Goal: Task Accomplishment & Management: Use online tool/utility

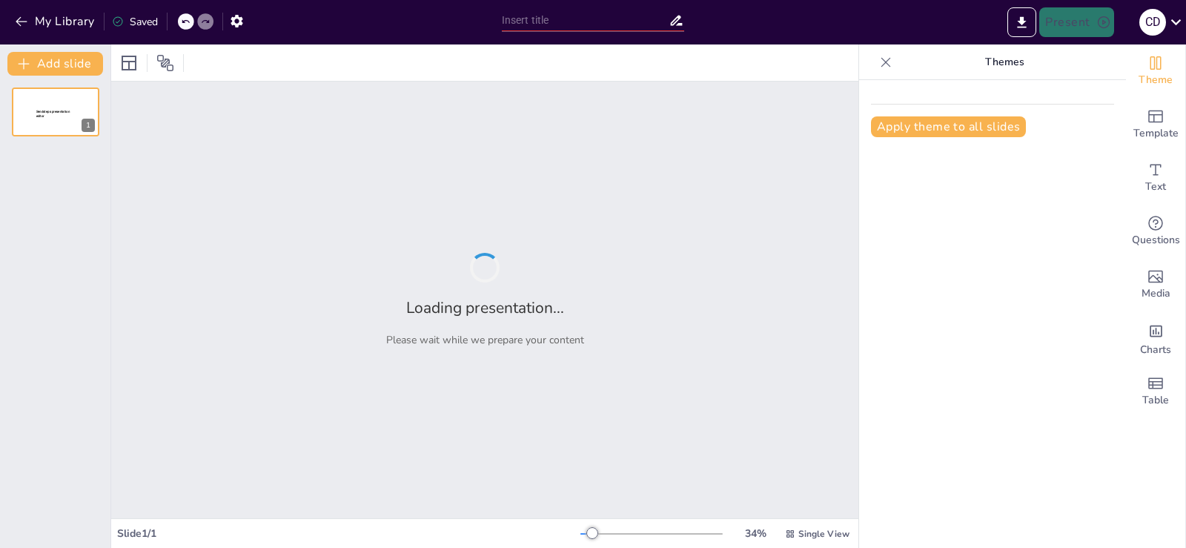
type input "Imported Historia de la Previsión Social en [GEOGRAPHIC_DATA] - [PERSON_NAME] -…"
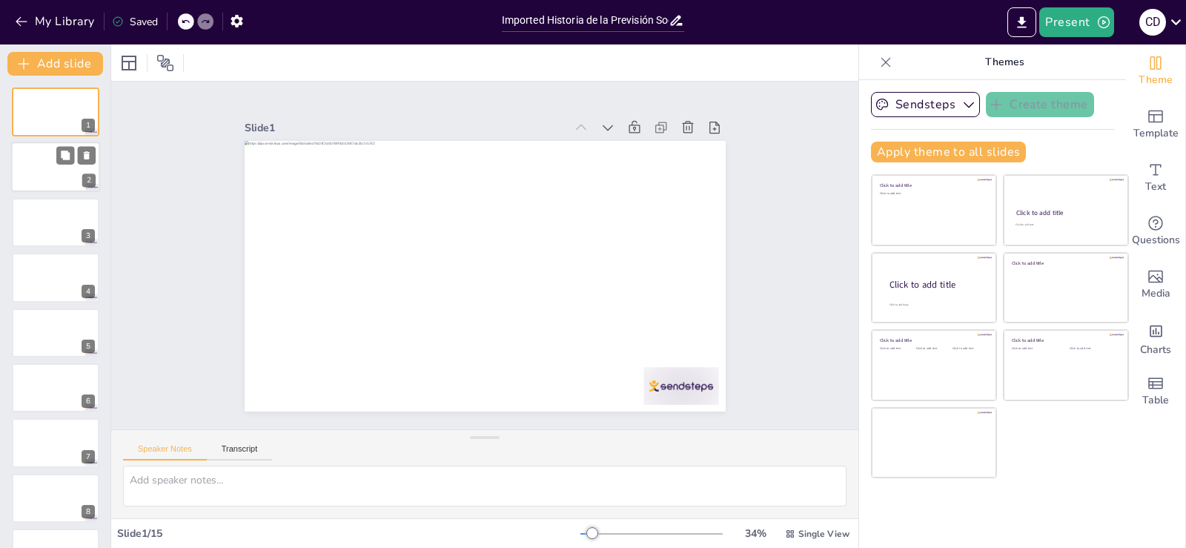
click at [36, 164] on div at bounding box center [55, 167] width 89 height 50
click at [39, 214] on div at bounding box center [55, 222] width 89 height 50
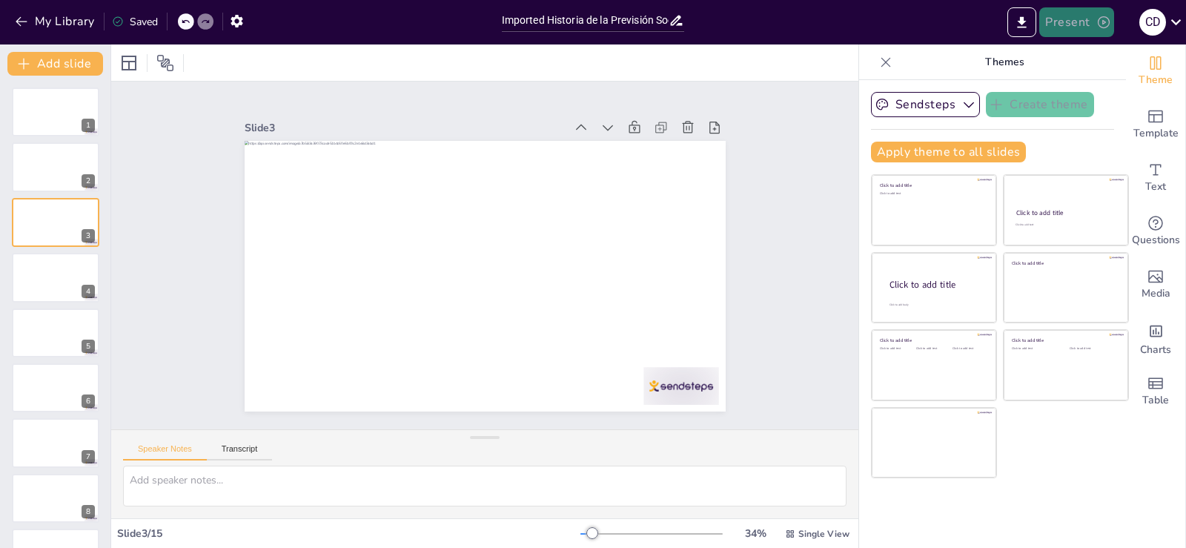
click at [1065, 19] on button "Present" at bounding box center [1077, 22] width 74 height 30
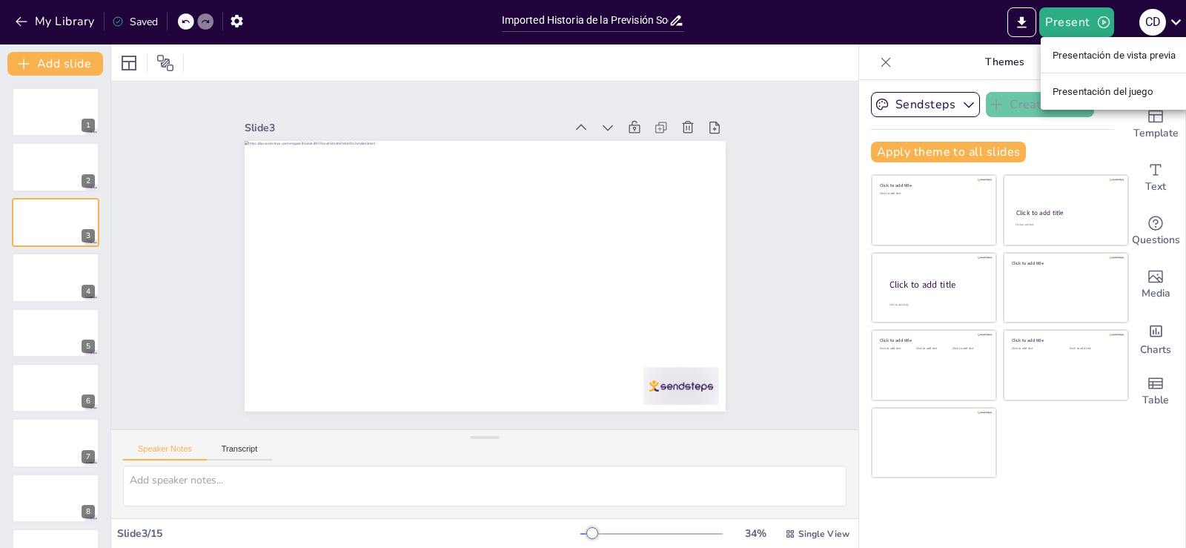
click at [1069, 53] on font "Presentación de vista previa" at bounding box center [1115, 55] width 124 height 11
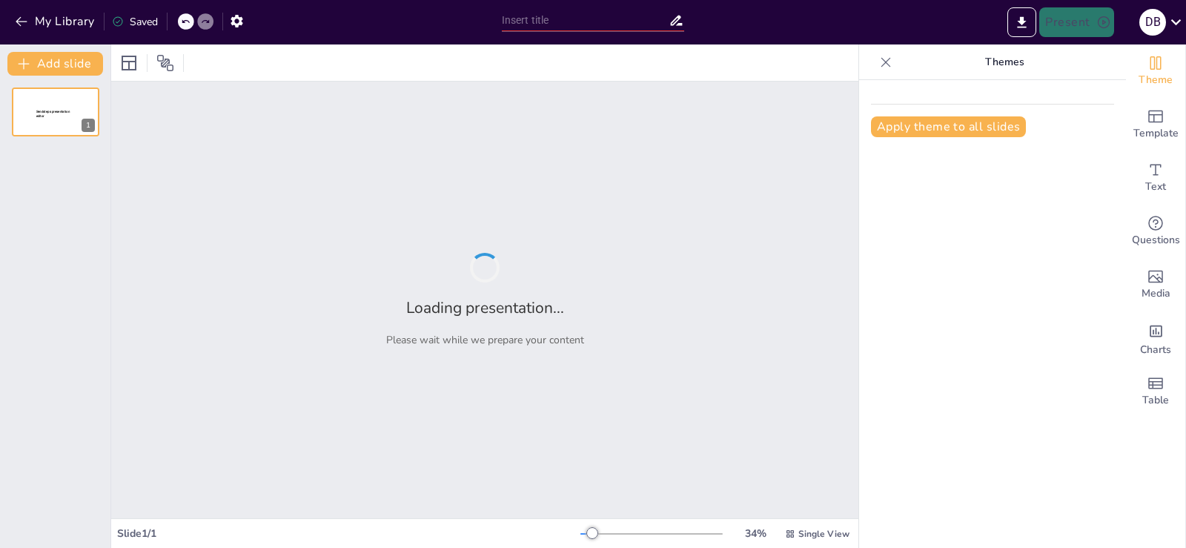
type input "La Previsión Social en la [GEOGRAPHIC_DATA]: Trayectoria y Desafíos"
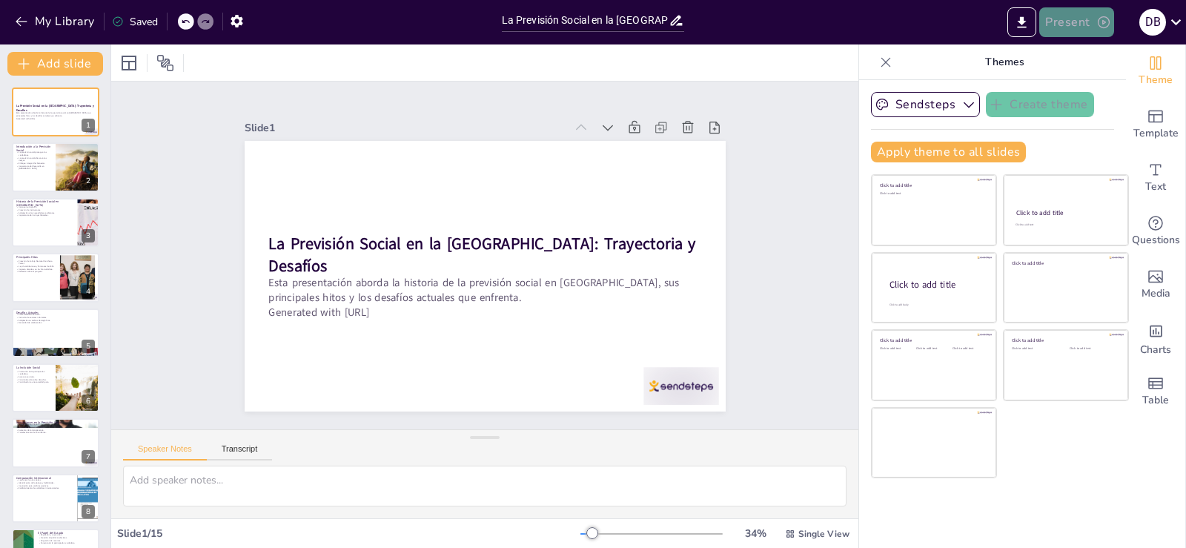
click at [1063, 19] on button "Present" at bounding box center [1077, 22] width 74 height 30
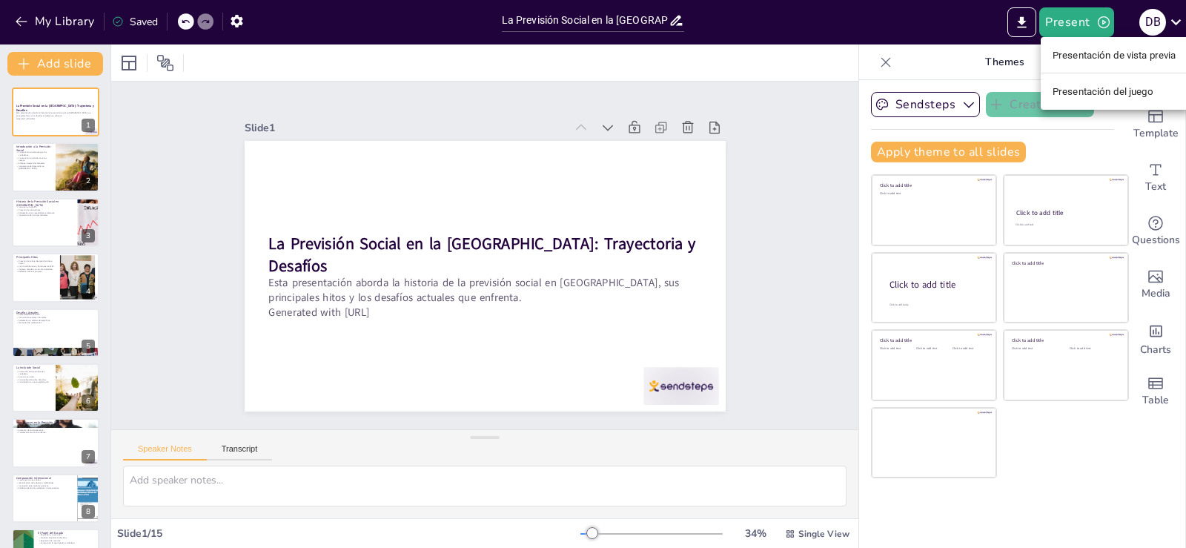
click at [1069, 54] on font "Presentación de vista previa" at bounding box center [1115, 55] width 124 height 11
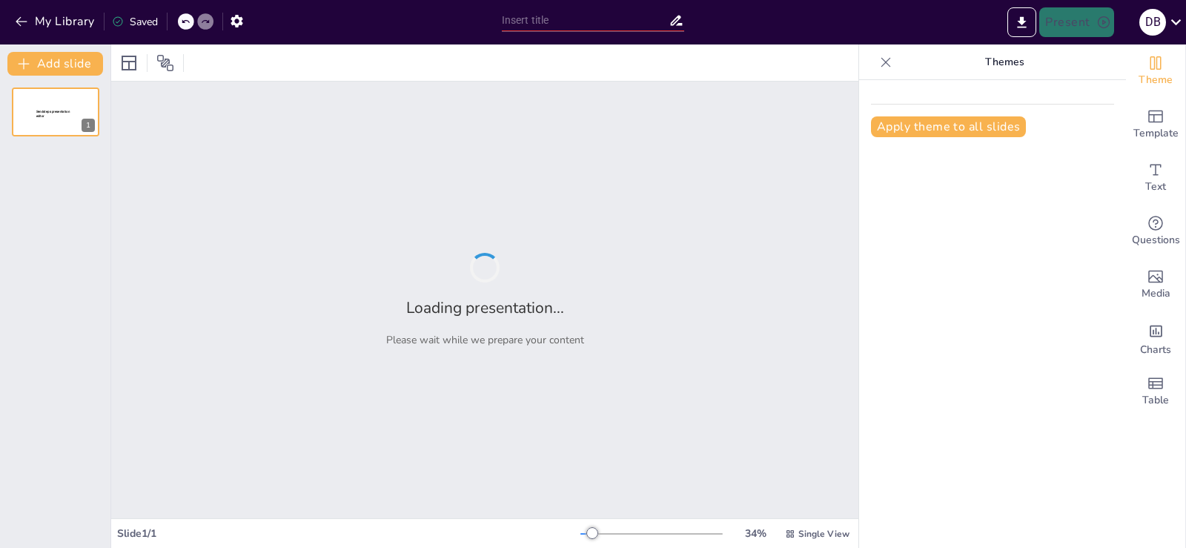
type input "La Previsión Social en la República Argentina: Trayectoria y Desafíos"
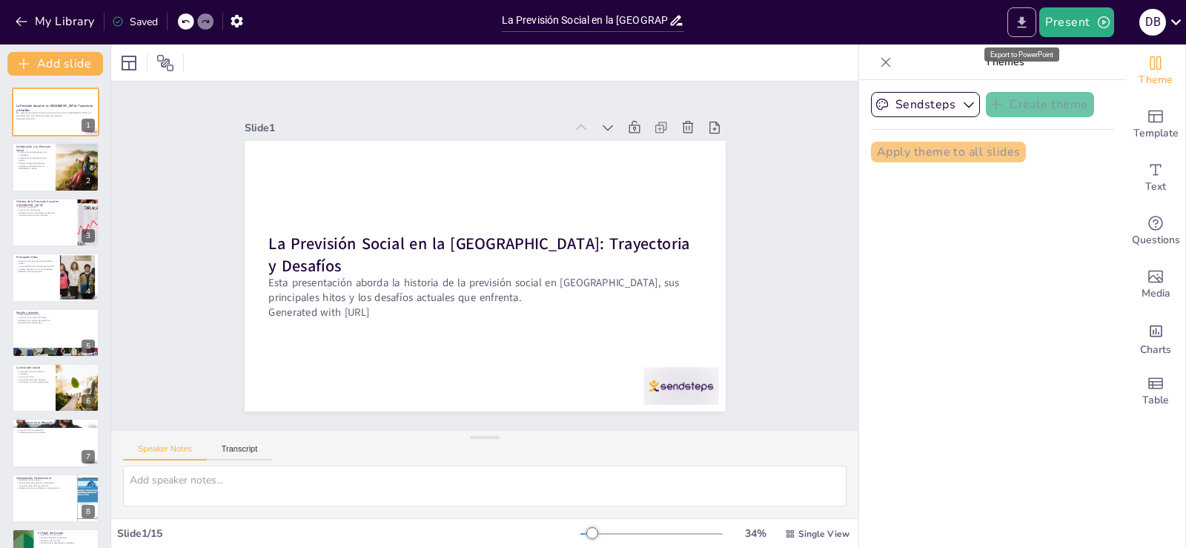
click at [1022, 22] on icon "Export to PowerPoint" at bounding box center [1022, 21] width 9 height 11
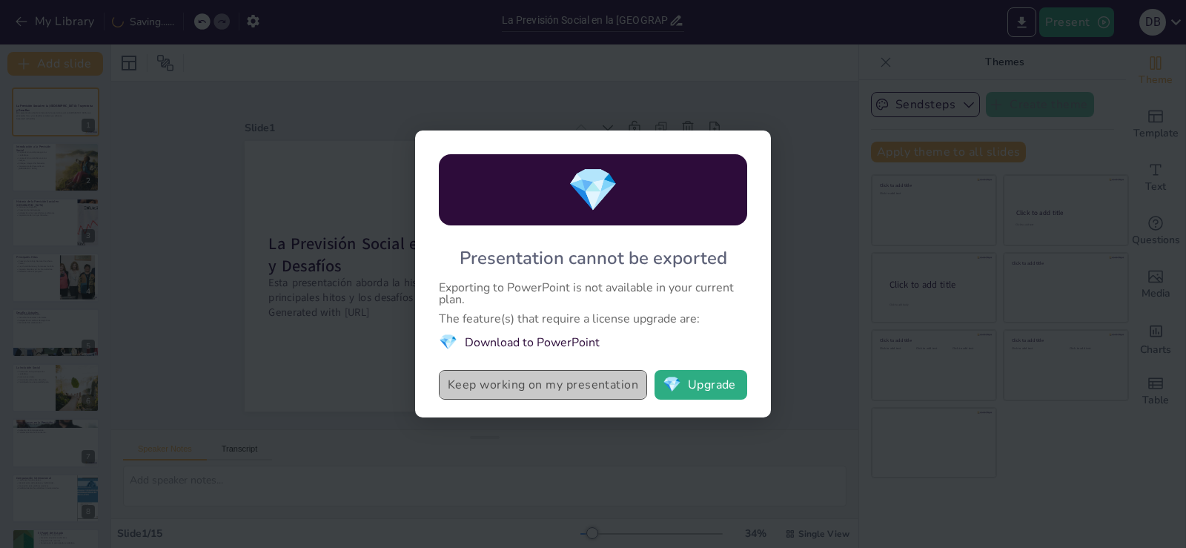
click at [603, 384] on button "Keep working on my presentation" at bounding box center [543, 385] width 208 height 30
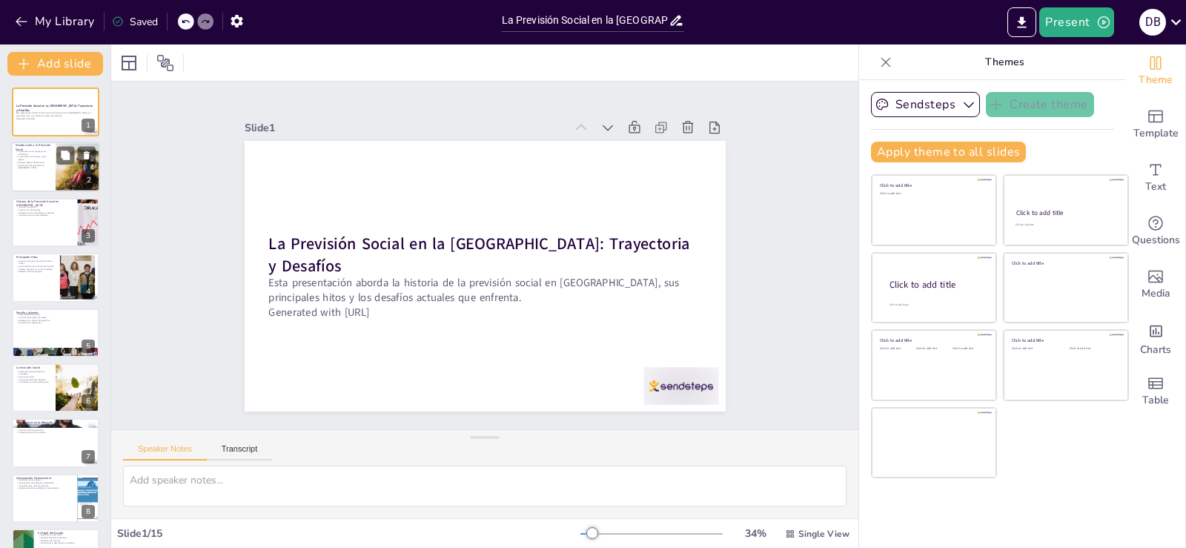
click at [49, 172] on div at bounding box center [55, 167] width 89 height 50
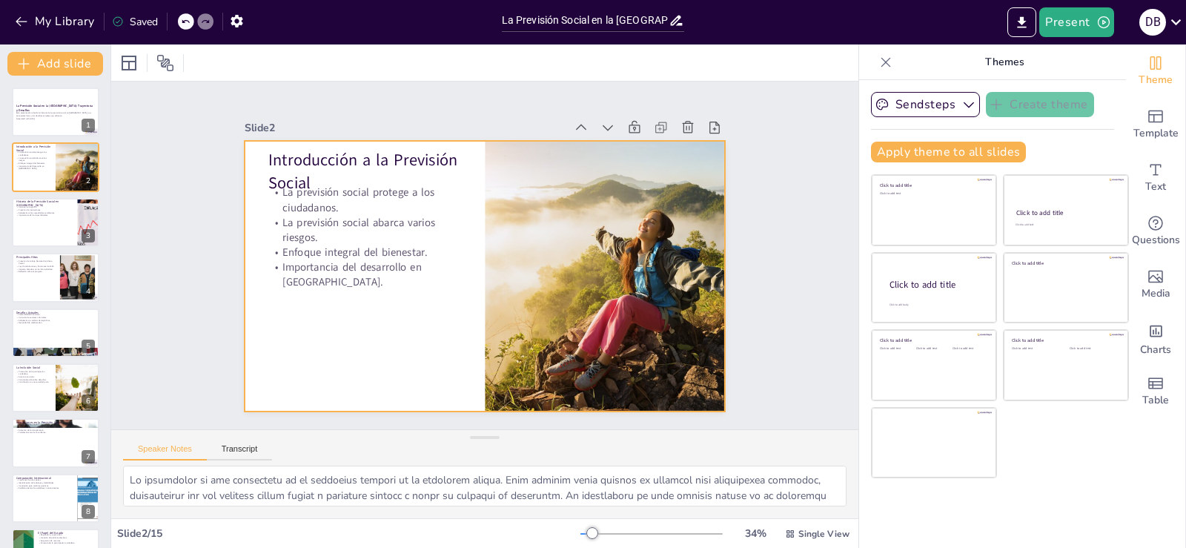
click at [300, 287] on div at bounding box center [482, 276] width 507 height 320
click at [54, 217] on p "Importancia de las leyes laborales." at bounding box center [45, 215] width 58 height 3
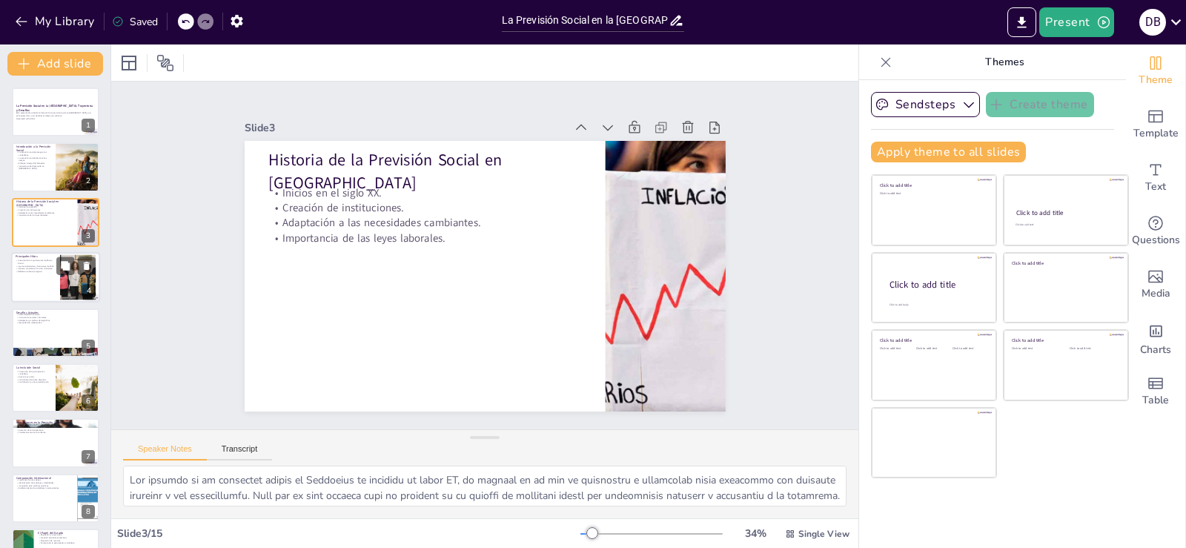
click at [36, 273] on p "Reflexión sobre el progreso." at bounding box center [36, 272] width 40 height 3
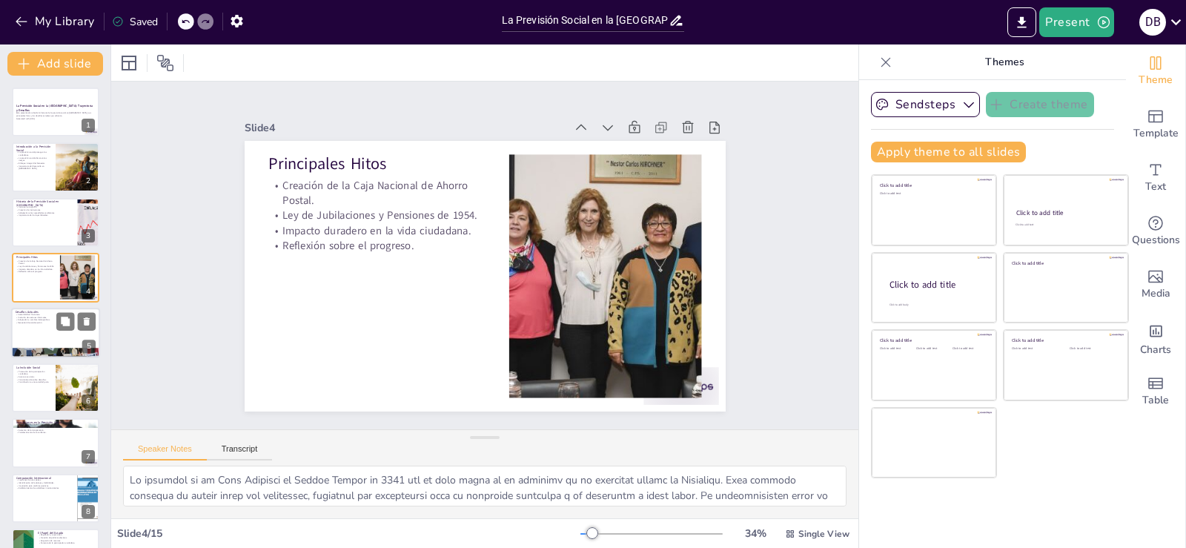
click at [27, 350] on div at bounding box center [55, 352] width 89 height 59
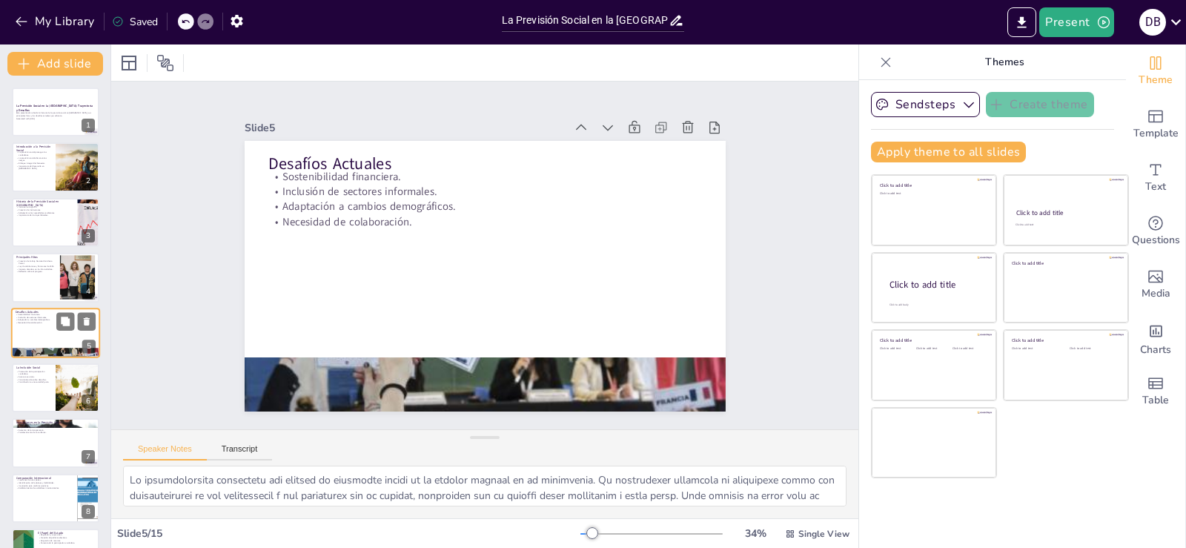
scroll to position [21, 0]
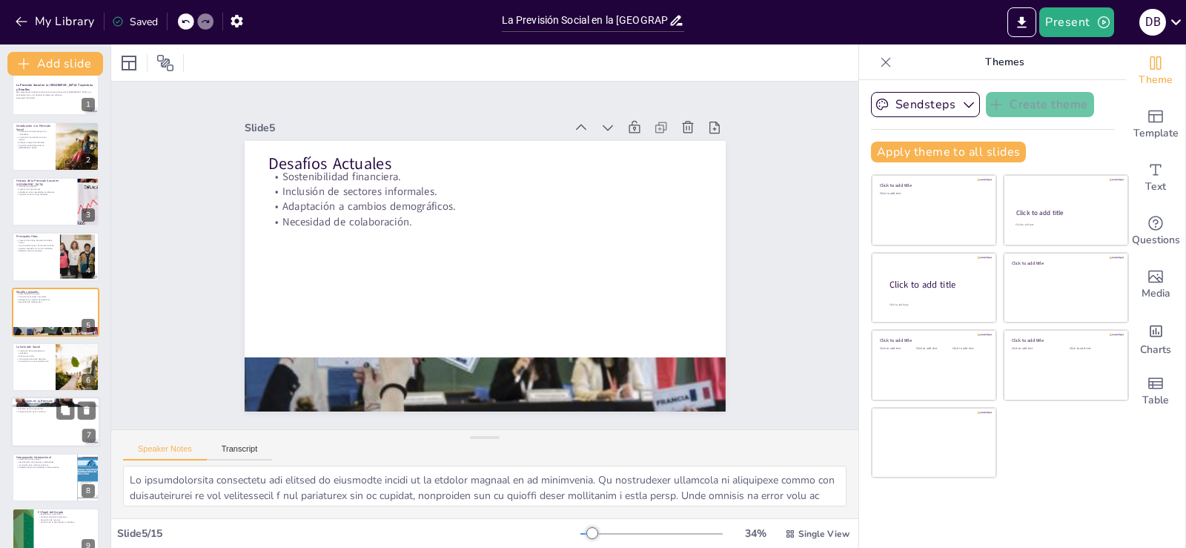
click at [27, 383] on div at bounding box center [55, 367] width 87 height 49
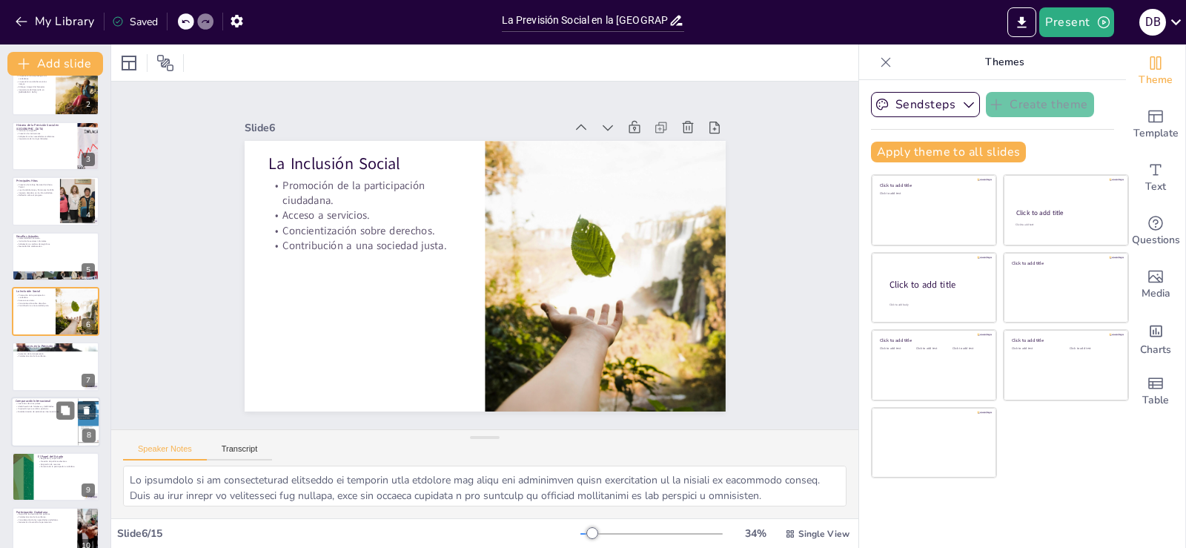
click at [43, 409] on p "Inspiración para cambios positivos." at bounding box center [45, 409] width 58 height 3
type textarea "Las lecciones aprendidas de otros países son fundamentales para mejorar el sist…"
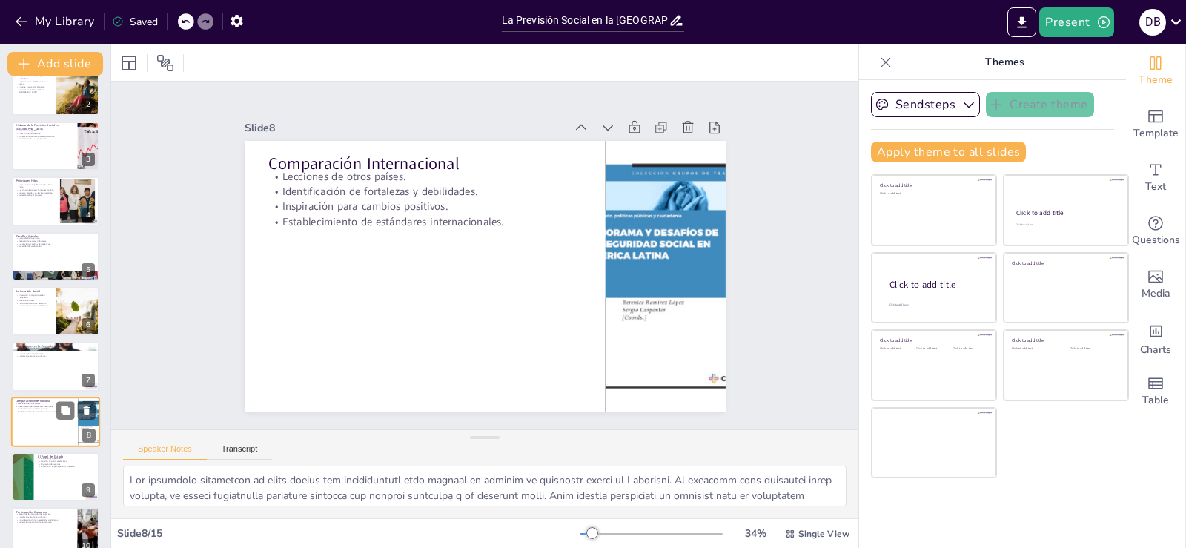
scroll to position [186, 0]
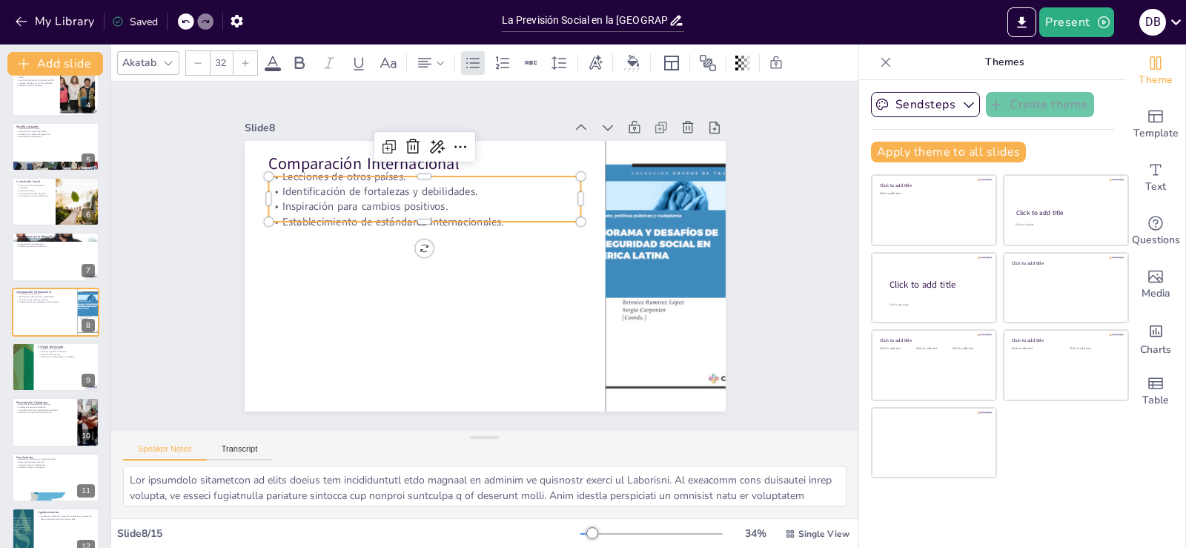
click at [329, 191] on p "Identificación de fortalezas y debilidades." at bounding box center [424, 191] width 313 height 15
